Goal: Task Accomplishment & Management: Manage account settings

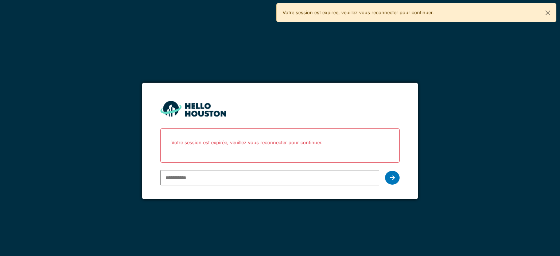
type input "**********"
click at [252, 193] on form "**********" at bounding box center [279, 141] width 275 height 117
click at [397, 175] on div at bounding box center [392, 178] width 15 height 14
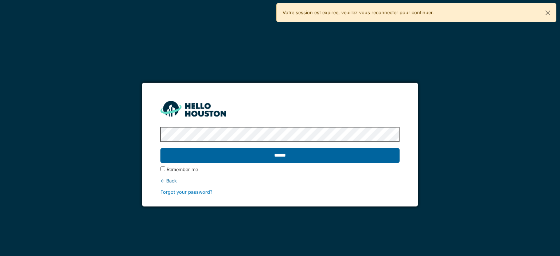
click at [264, 160] on input "******" at bounding box center [280, 155] width 239 height 15
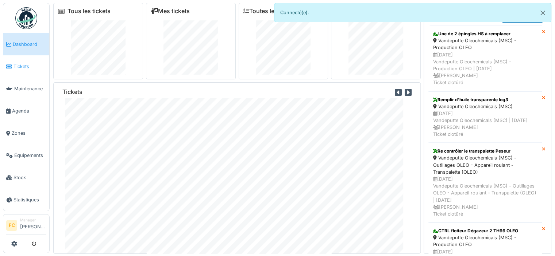
click at [12, 65] on li "Tickets" at bounding box center [26, 66] width 40 height 7
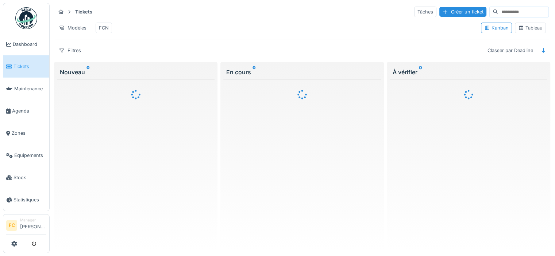
click at [521, 29] on div "Tableau" at bounding box center [530, 27] width 24 height 7
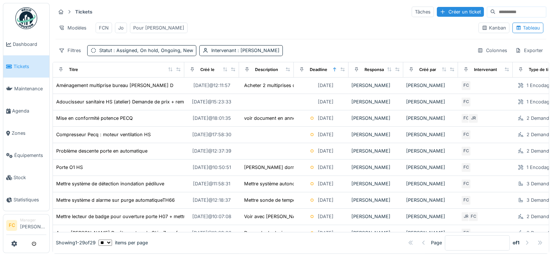
click at [148, 27] on div "Pour [PERSON_NAME]" at bounding box center [158, 27] width 51 height 7
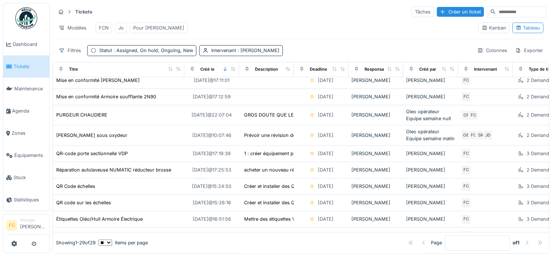
scroll to position [41, 0]
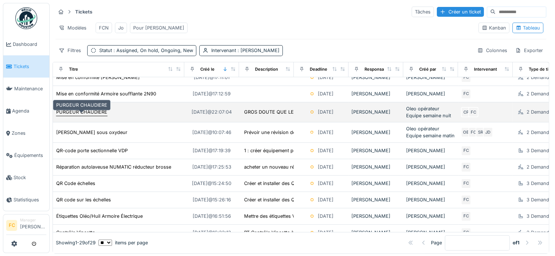
click at [81, 116] on div "PURGEUR CHAUDIERE" at bounding box center [81, 112] width 51 height 7
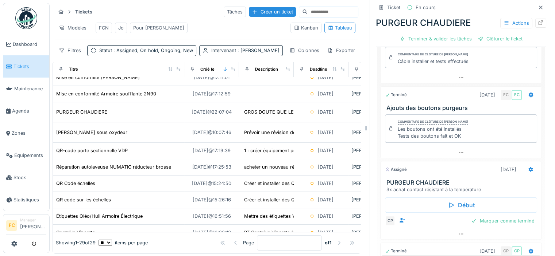
scroll to position [31, 0]
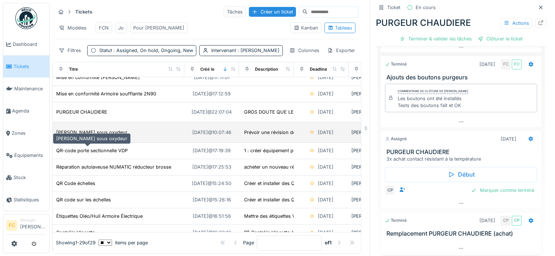
click at [75, 136] on div "[PERSON_NAME] sous oxydeur" at bounding box center [91, 132] width 71 height 7
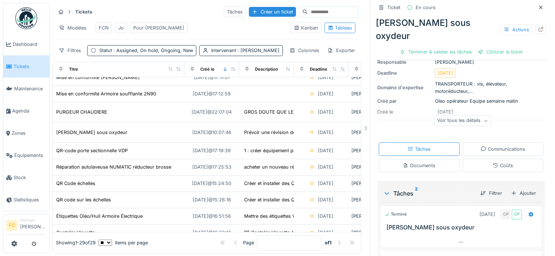
scroll to position [155, 0]
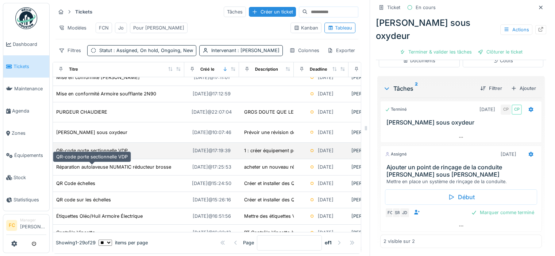
click at [84, 154] on div "QR-code porte sectionnelle VDP" at bounding box center [92, 150] width 72 height 7
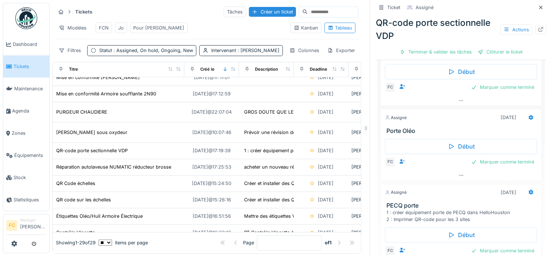
scroll to position [229, 0]
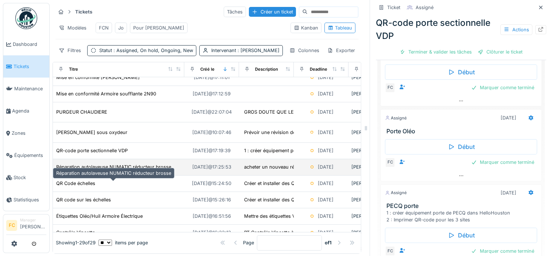
click at [77, 171] on div "Réparation autolaveuse NUMATIC réducteur brosse" at bounding box center [113, 167] width 115 height 7
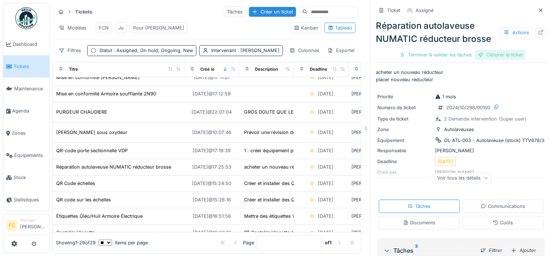
click at [484, 57] on div "Clôturer le ticket" at bounding box center [500, 55] width 51 height 10
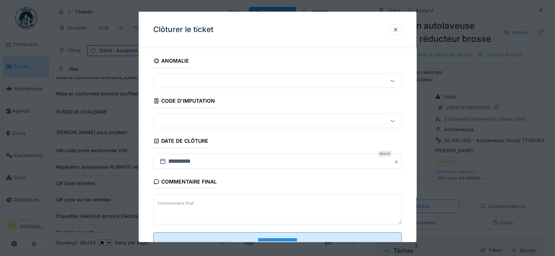
scroll to position [25, 0]
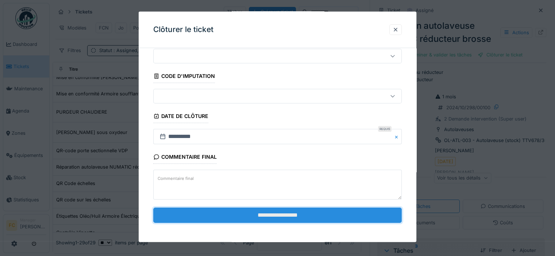
click at [266, 213] on input "**********" at bounding box center [277, 215] width 248 height 15
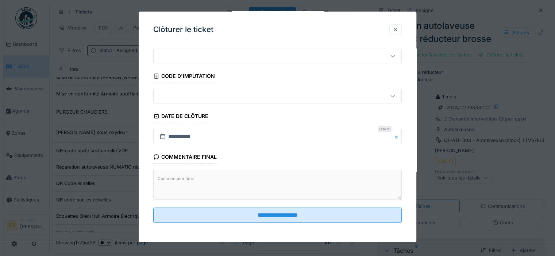
click at [398, 29] on div at bounding box center [396, 29] width 6 height 7
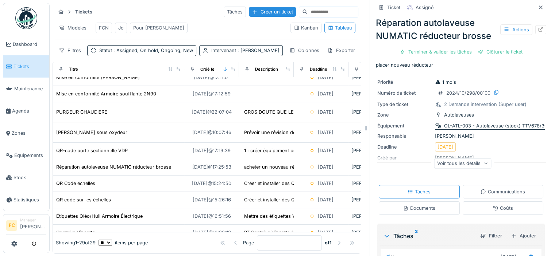
scroll to position [0, 0]
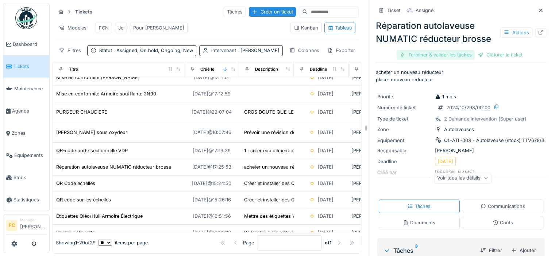
click at [419, 56] on div "Terminer & valider les tâches" at bounding box center [436, 55] width 78 height 10
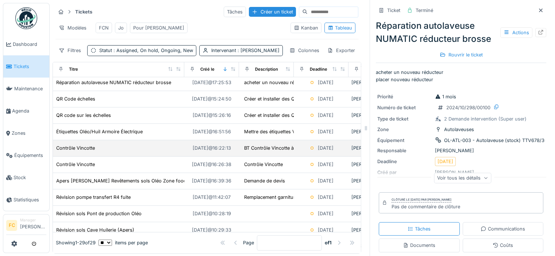
scroll to position [131, 0]
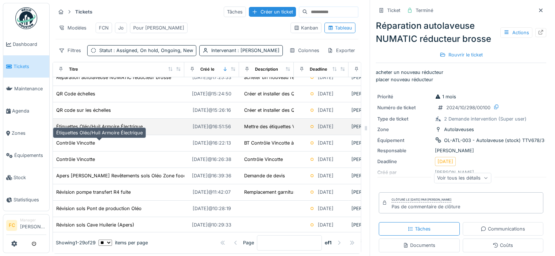
click at [98, 130] on div "Étiquettes Oléo/Huil Armoire Électrique" at bounding box center [99, 126] width 86 height 7
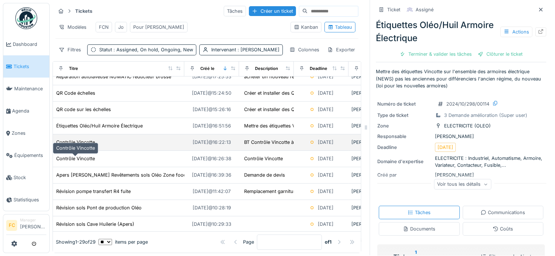
click at [68, 146] on div "Contrôle Vincotte" at bounding box center [75, 142] width 39 height 7
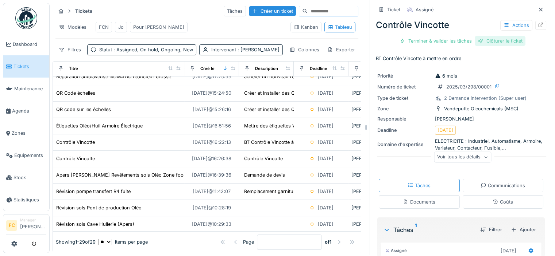
click at [487, 36] on div "Clôturer le ticket" at bounding box center [500, 41] width 51 height 10
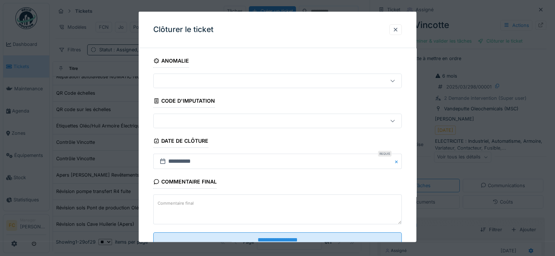
scroll to position [25, 0]
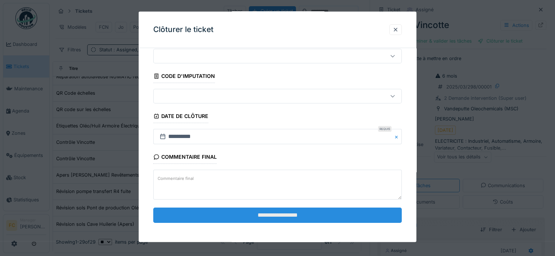
click at [238, 215] on input "**********" at bounding box center [277, 215] width 248 height 15
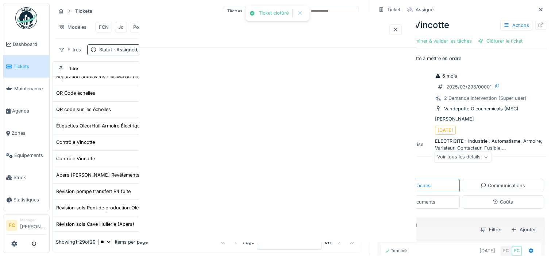
scroll to position [0, 0]
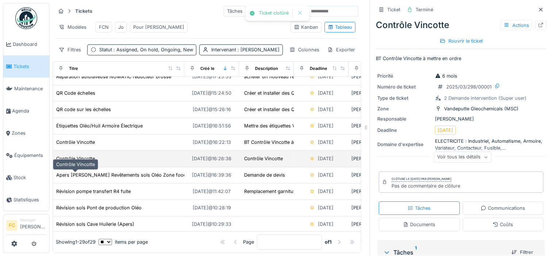
click at [76, 162] on div "Contrôle Vincotte" at bounding box center [75, 158] width 39 height 7
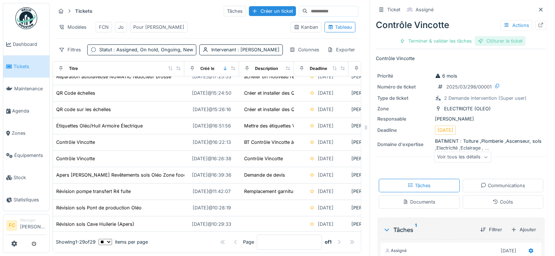
click at [477, 36] on div "Clôturer le ticket" at bounding box center [500, 41] width 51 height 10
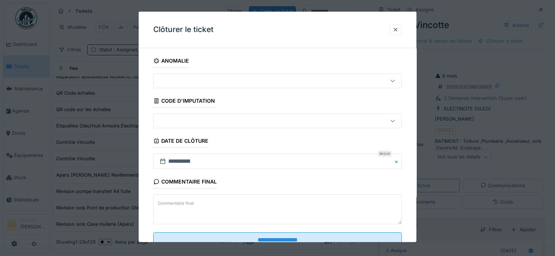
scroll to position [25, 0]
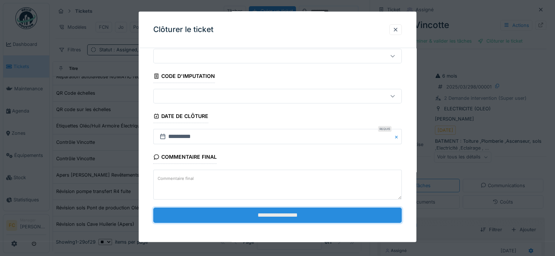
click at [245, 217] on input "**********" at bounding box center [277, 215] width 248 height 15
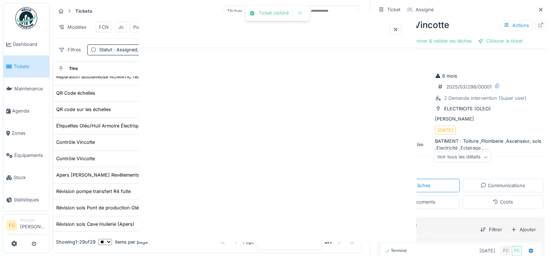
scroll to position [0, 0]
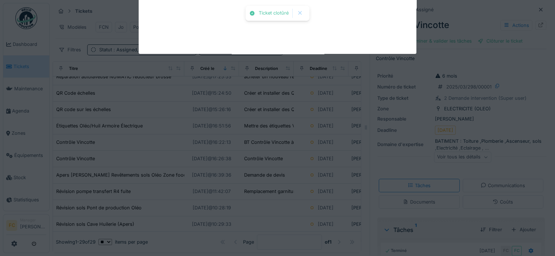
click at [245, 217] on div "Ticket clotûré Annuler Tickets Tâches Créer un ticket Modèles FCN Jo Pour Cédri…" at bounding box center [302, 127] width 505 height 257
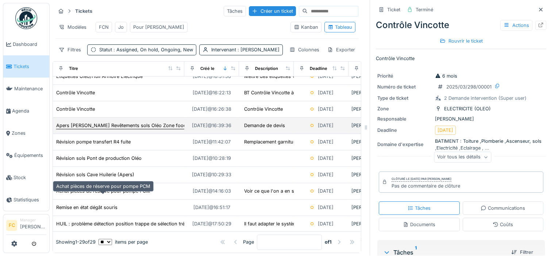
scroll to position [198, 0]
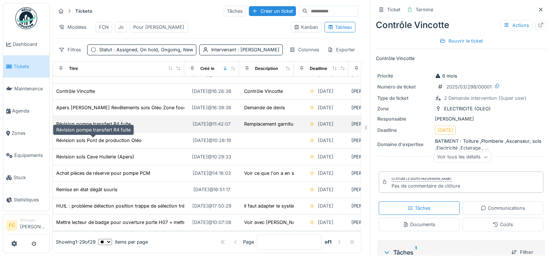
click at [96, 128] on div "Révision pompe transfert R4 fuite" at bounding box center [93, 124] width 74 height 7
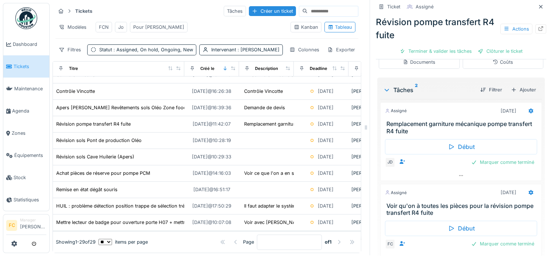
scroll to position [155, 0]
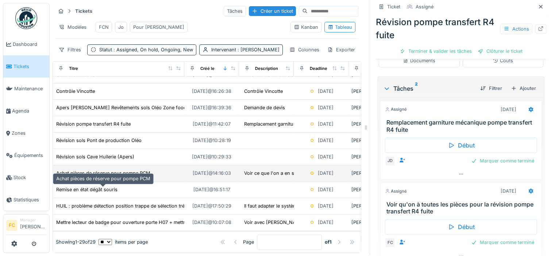
click at [109, 177] on div "Achat pièces de réserve pour pompe PCM" at bounding box center [103, 173] width 94 height 7
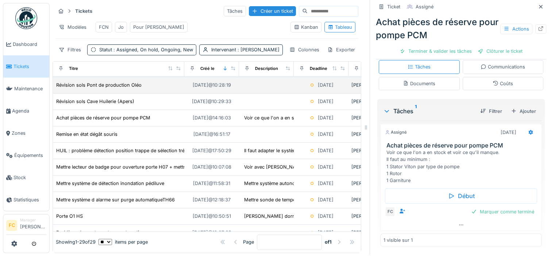
scroll to position [273, 0]
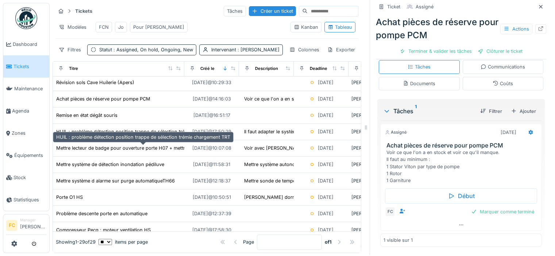
click at [170, 135] on div "HUIL : problème détection position trappe de sélection trémie chargement TRT" at bounding box center [143, 131] width 174 height 7
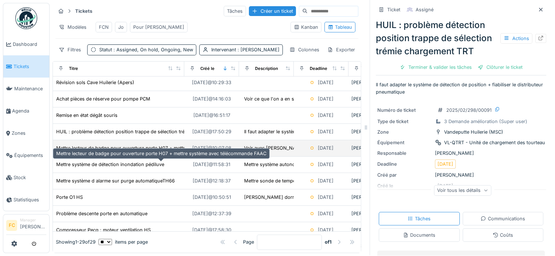
click at [126, 152] on div "Mettre lecteur de badge pour ouverture porte H07 + mettre système avec télécomm…" at bounding box center [161, 148] width 210 height 7
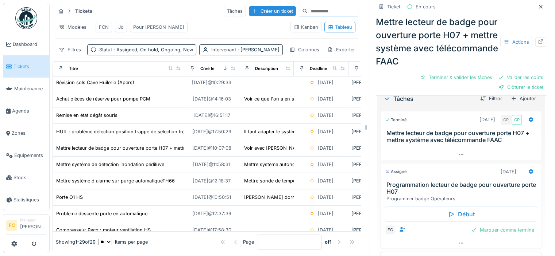
scroll to position [198, 0]
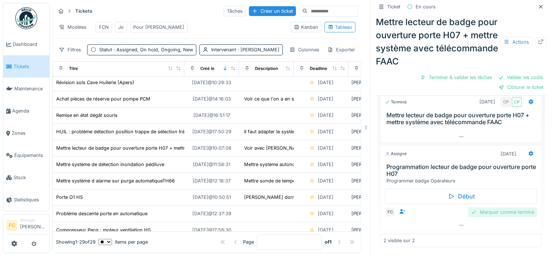
click at [479, 208] on div "Marquer comme terminé" at bounding box center [502, 213] width 69 height 10
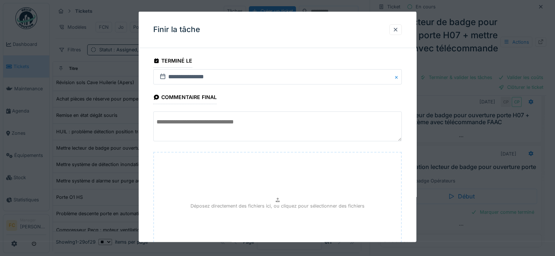
scroll to position [66, 0]
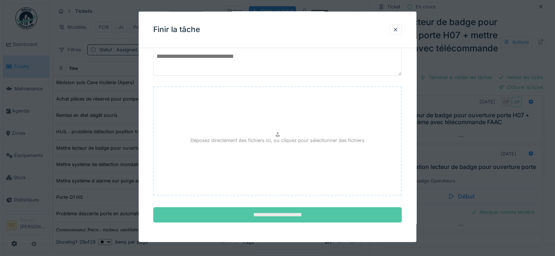
click at [308, 215] on input "**********" at bounding box center [277, 215] width 248 height 15
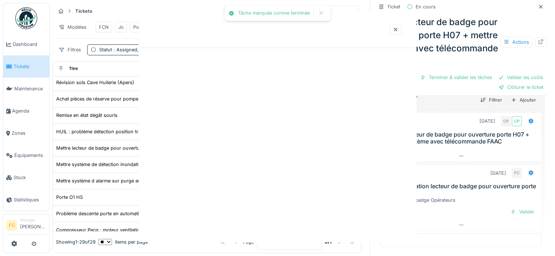
scroll to position [0, 0]
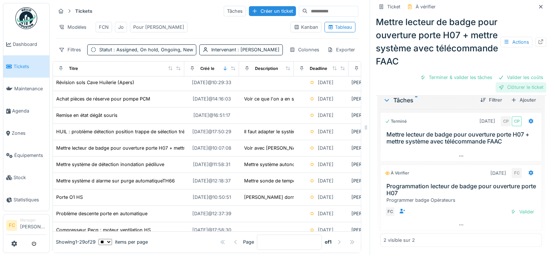
click at [496, 86] on div "Clôturer le ticket" at bounding box center [520, 87] width 51 height 10
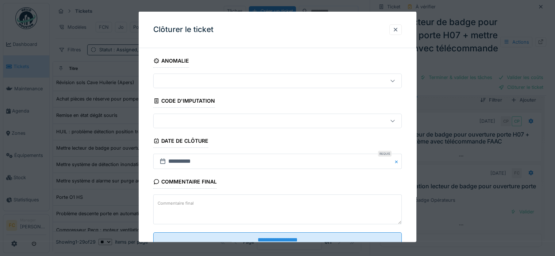
scroll to position [25, 0]
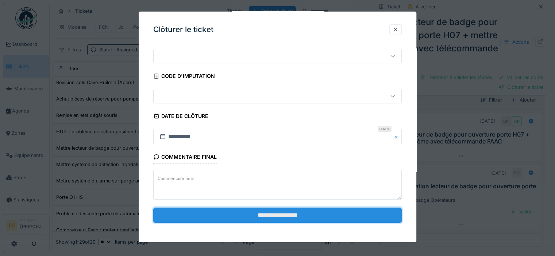
click at [263, 213] on input "**********" at bounding box center [277, 215] width 248 height 15
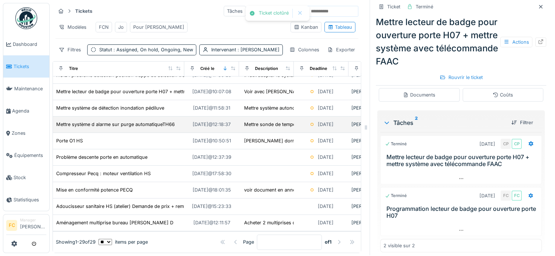
scroll to position [346, 0]
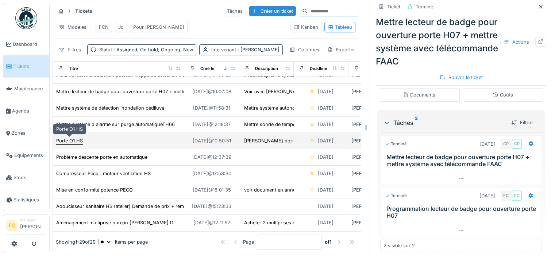
click at [63, 138] on div "Porte O1 HS" at bounding box center [69, 141] width 27 height 7
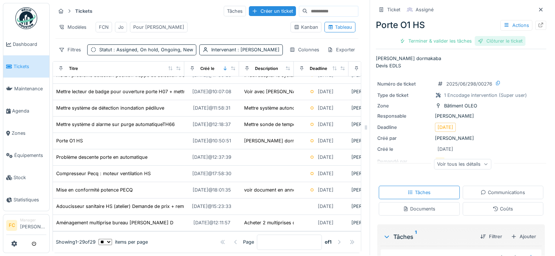
click at [491, 36] on div "Clôturer le ticket" at bounding box center [500, 41] width 51 height 10
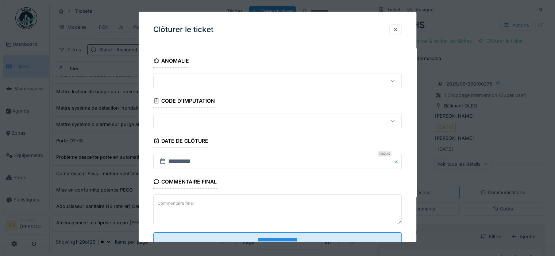
scroll to position [25, 0]
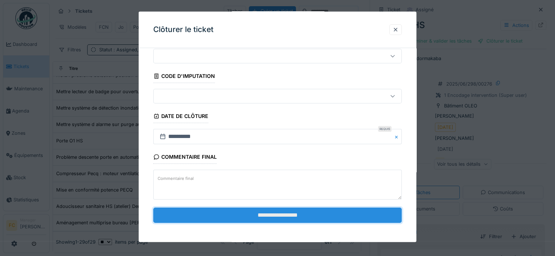
click at [242, 218] on input "**********" at bounding box center [277, 215] width 248 height 15
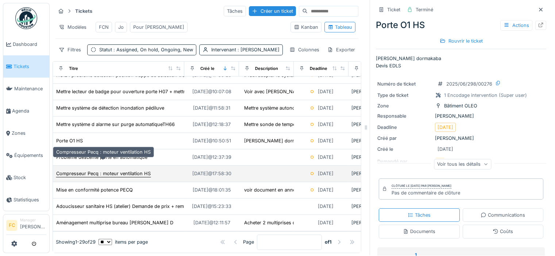
scroll to position [356, 0]
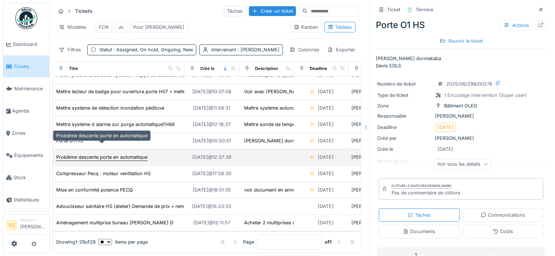
click at [141, 154] on div "Problème descente porte en automatique" at bounding box center [101, 157] width 91 height 7
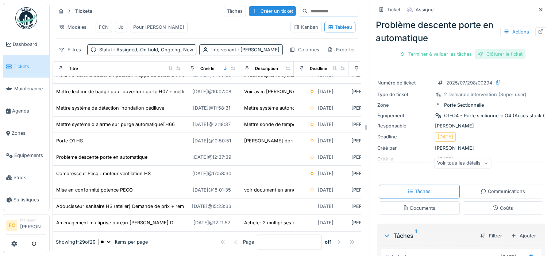
click at [491, 52] on div "Clôturer le ticket" at bounding box center [500, 54] width 51 height 10
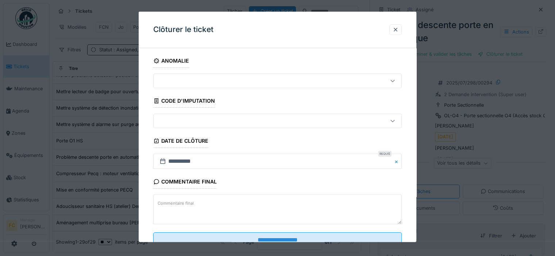
scroll to position [25, 0]
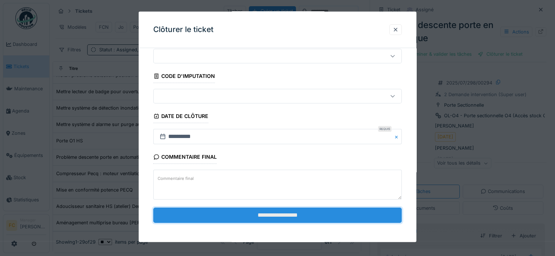
click at [256, 220] on input "**********" at bounding box center [277, 215] width 248 height 15
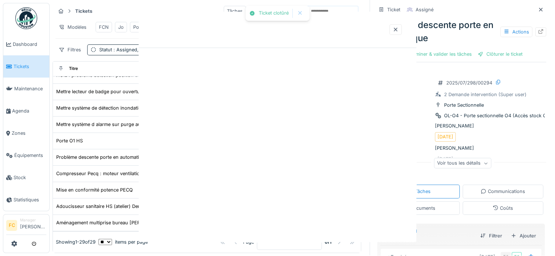
scroll to position [0, 0]
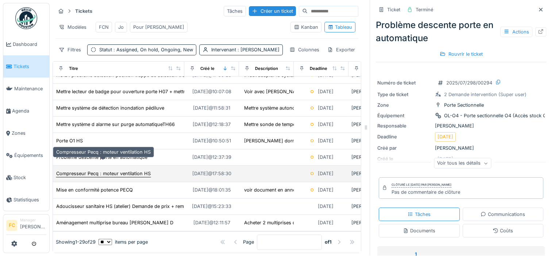
click at [73, 170] on div "Compresseur Pecq : moteur ventilation HS" at bounding box center [103, 173] width 94 height 7
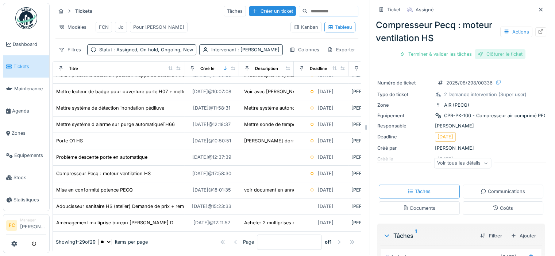
click at [500, 50] on div "Clôturer le ticket" at bounding box center [500, 54] width 51 height 10
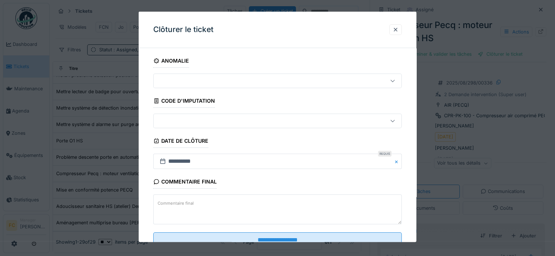
scroll to position [25, 0]
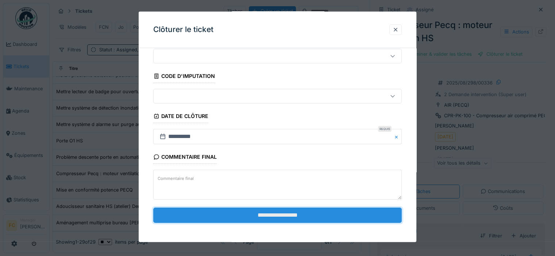
click at [274, 210] on input "**********" at bounding box center [277, 215] width 248 height 15
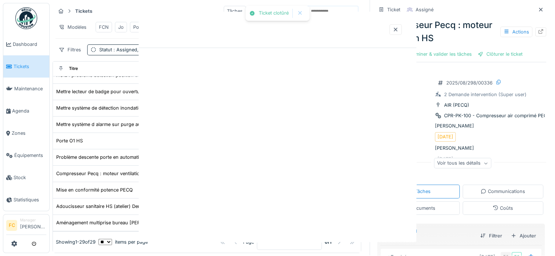
scroll to position [0, 0]
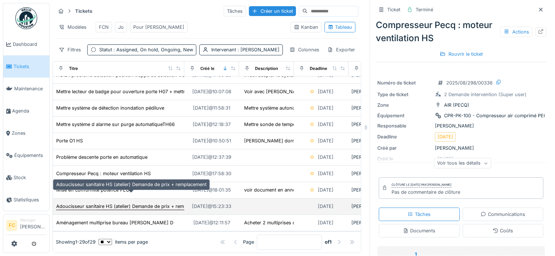
click at [125, 203] on div "Adoucisseur sanitaire HS (atelier) Demande de prix + remplacement" at bounding box center [131, 206] width 150 height 7
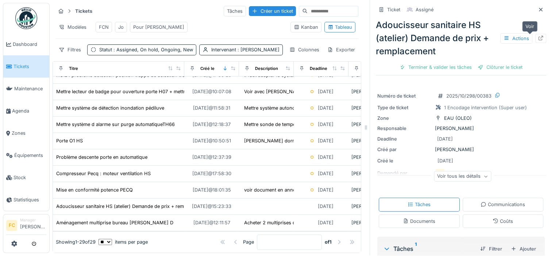
click at [538, 36] on icon at bounding box center [541, 38] width 6 height 5
click at [487, 63] on div "Clôturer le ticket" at bounding box center [500, 67] width 51 height 10
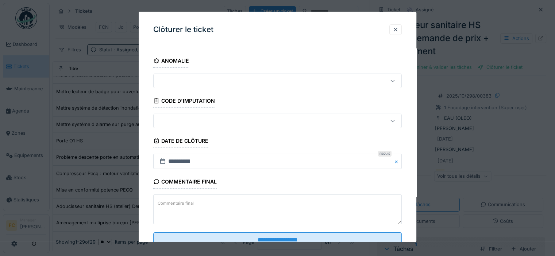
scroll to position [25, 0]
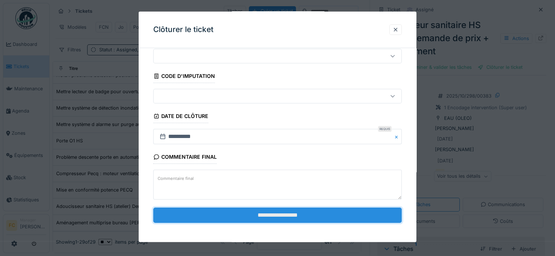
click at [250, 217] on input "**********" at bounding box center [277, 215] width 248 height 15
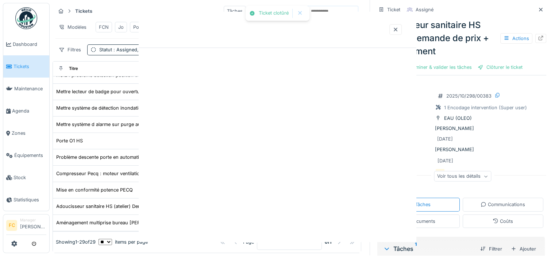
scroll to position [0, 0]
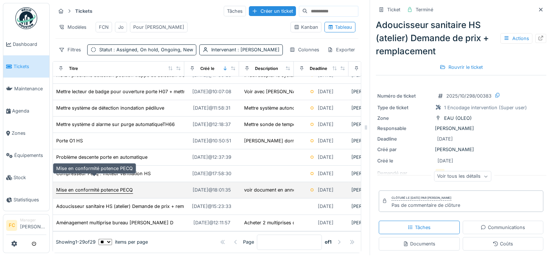
click at [99, 187] on div "Mise en conformité potence PECQ" at bounding box center [94, 190] width 77 height 7
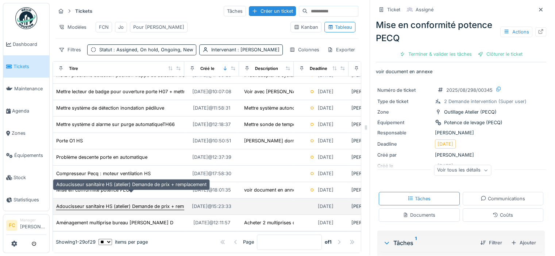
click at [93, 203] on div "Adoucisseur sanitaire HS (atelier) Demande de prix + remplacement" at bounding box center [131, 206] width 150 height 7
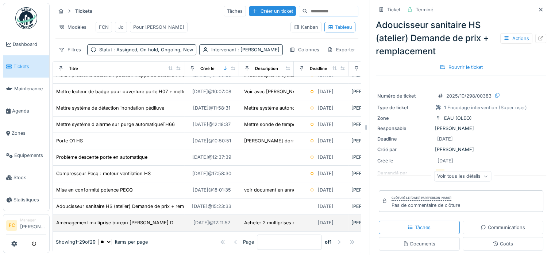
click at [86, 215] on td "Aménagement multiprise bureau [PERSON_NAME] D" at bounding box center [118, 223] width 131 height 16
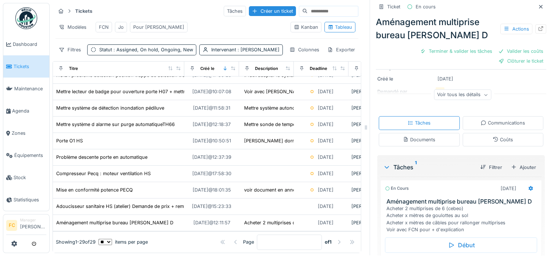
scroll to position [156, 0]
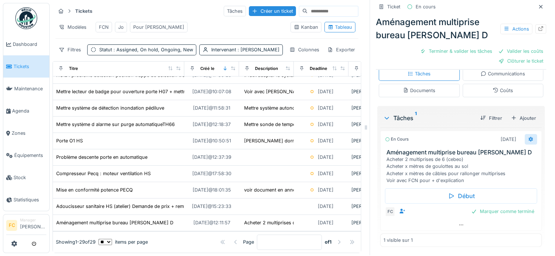
click at [528, 137] on icon at bounding box center [531, 139] width 6 height 5
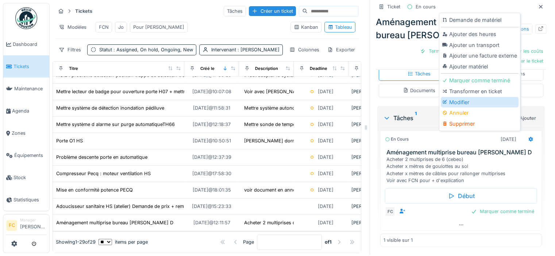
click at [451, 97] on div "Modifier" at bounding box center [480, 102] width 78 height 11
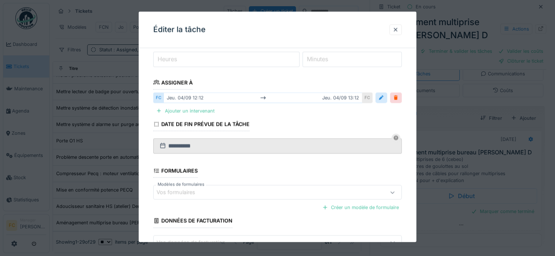
scroll to position [95, 0]
click at [382, 99] on div at bounding box center [381, 97] width 6 height 7
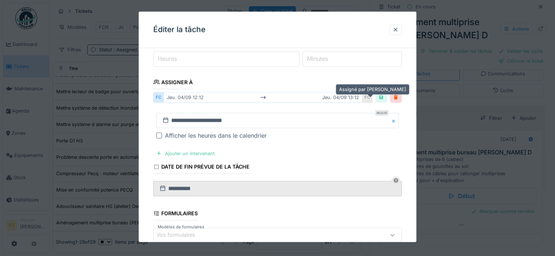
click at [372, 96] on div "FC" at bounding box center [367, 97] width 10 height 11
click at [349, 103] on fieldset "**********" at bounding box center [277, 139] width 248 height 361
click at [359, 98] on div "jeu. 04/09 12:12 jeu. 04/09 13:12" at bounding box center [262, 97] width 199 height 11
click at [398, 96] on div at bounding box center [396, 97] width 6 height 7
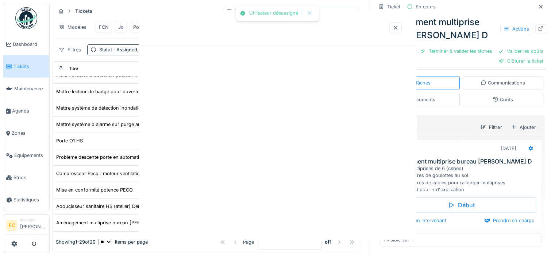
scroll to position [0, 0]
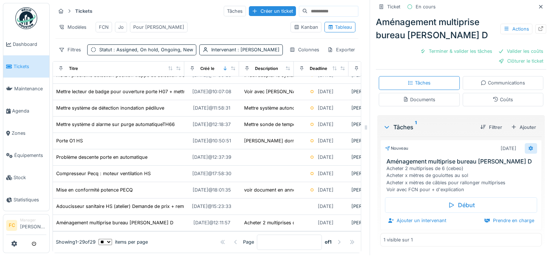
click at [529, 146] on icon at bounding box center [531, 148] width 5 height 5
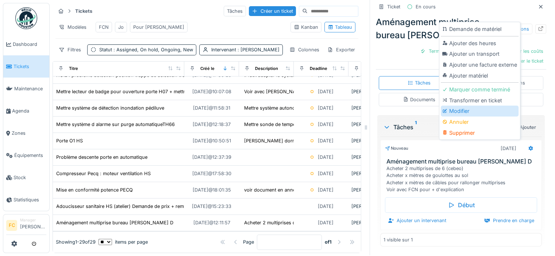
click at [452, 108] on div "Modifier" at bounding box center [480, 111] width 78 height 11
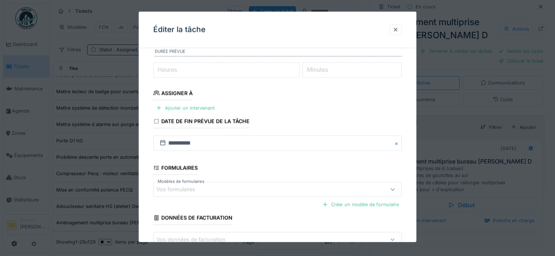
scroll to position [73, 0]
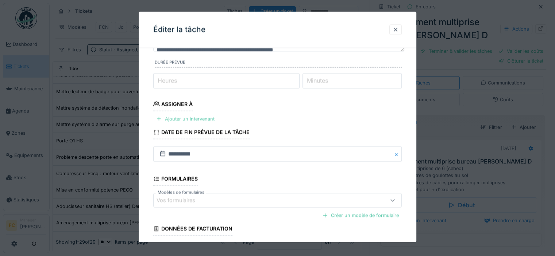
click at [185, 116] on div "Ajouter un intervenant" at bounding box center [185, 119] width 64 height 10
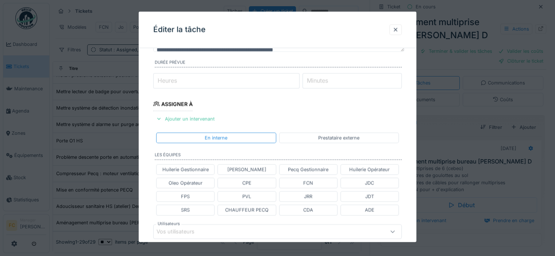
click at [357, 193] on div "JDT" at bounding box center [369, 197] width 58 height 11
type input "****"
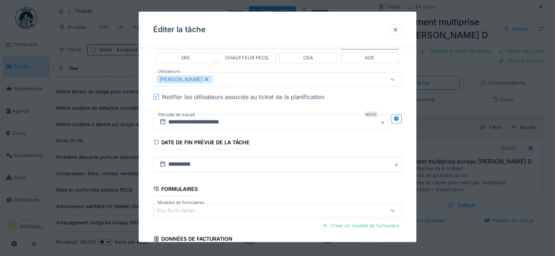
scroll to position [240, 0]
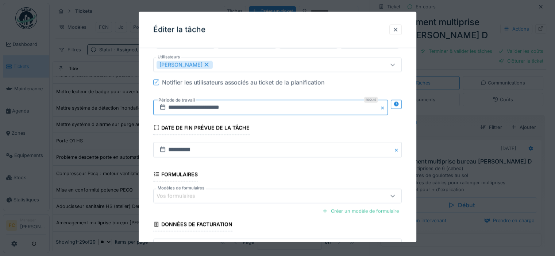
click at [262, 104] on input "**********" at bounding box center [270, 107] width 235 height 15
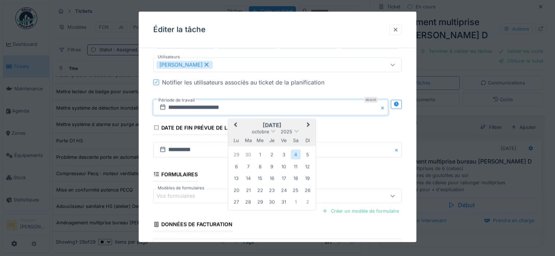
click at [308, 124] on span "Next Month" at bounding box center [308, 125] width 0 height 9
click at [235, 123] on span "Previous Month" at bounding box center [235, 125] width 0 height 9
click at [285, 165] on div "12" at bounding box center [284, 167] width 10 height 10
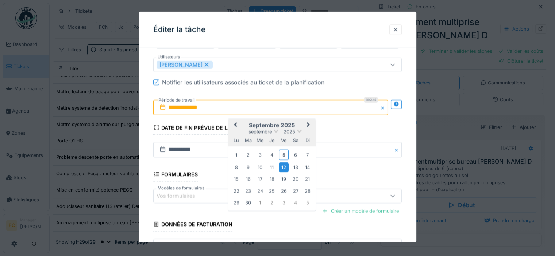
click at [282, 167] on div "12" at bounding box center [284, 167] width 10 height 10
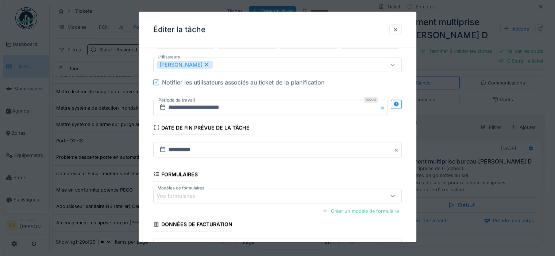
scroll to position [290, 0]
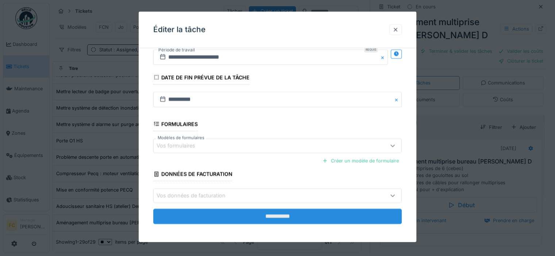
click at [259, 212] on input "**********" at bounding box center [277, 216] width 248 height 15
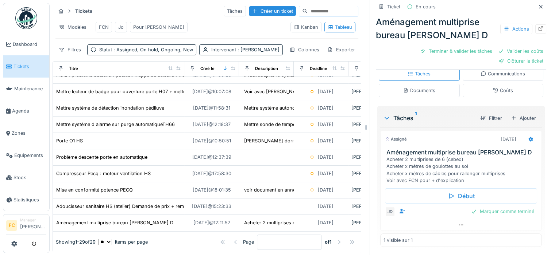
scroll to position [0, 0]
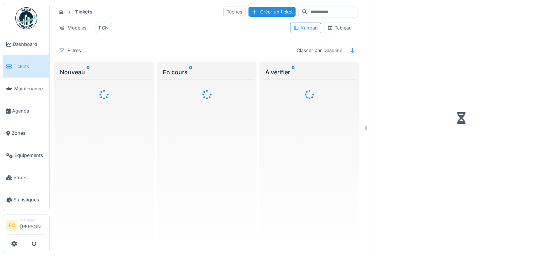
scroll to position [6, 0]
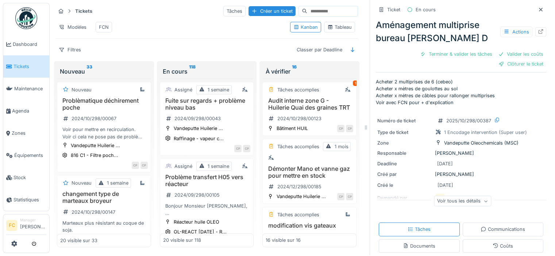
click at [337, 27] on div "Tableau" at bounding box center [339, 27] width 24 height 7
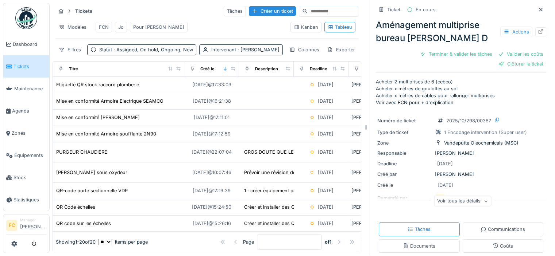
scroll to position [0, 0]
